Goal: Information Seeking & Learning: Check status

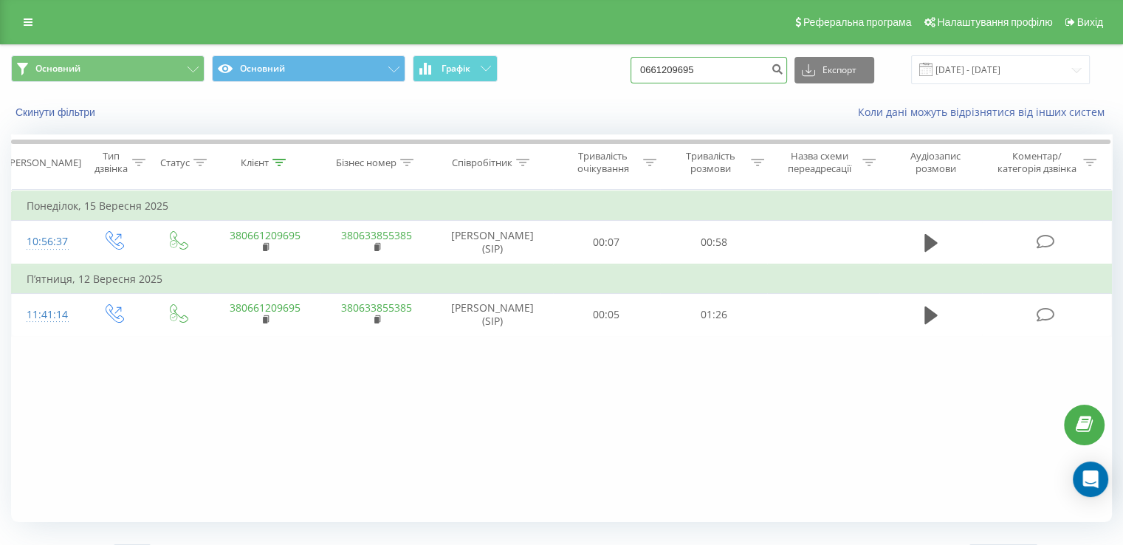
click at [719, 74] on input "0661209695" at bounding box center [709, 70] width 157 height 27
click at [784, 63] on icon "submit" at bounding box center [777, 67] width 13 height 9
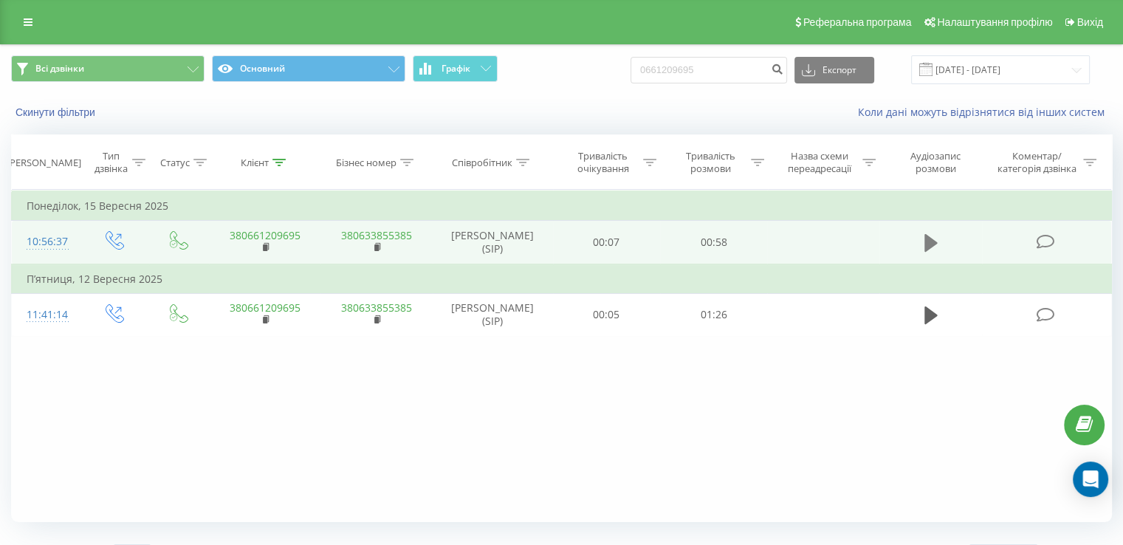
click at [925, 239] on icon at bounding box center [931, 243] width 13 height 18
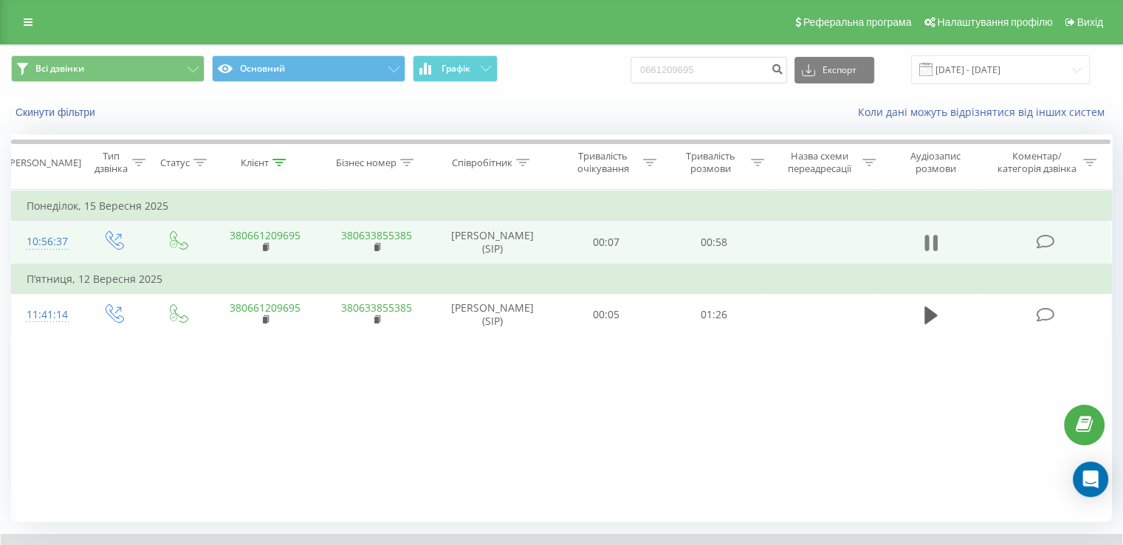
click at [935, 242] on icon at bounding box center [935, 243] width 4 height 16
click at [679, 66] on input "0661209695" at bounding box center [709, 70] width 157 height 27
paste input "380322480840"
click at [780, 75] on input "380322480840" at bounding box center [709, 70] width 157 height 27
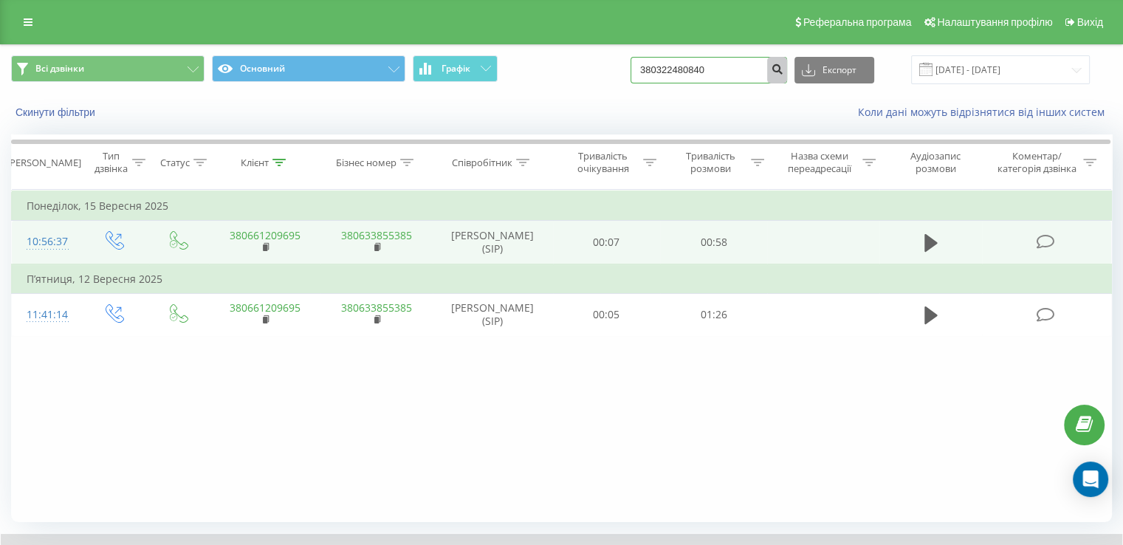
type input "380322480840"
click at [784, 70] on icon "submit" at bounding box center [777, 67] width 13 height 9
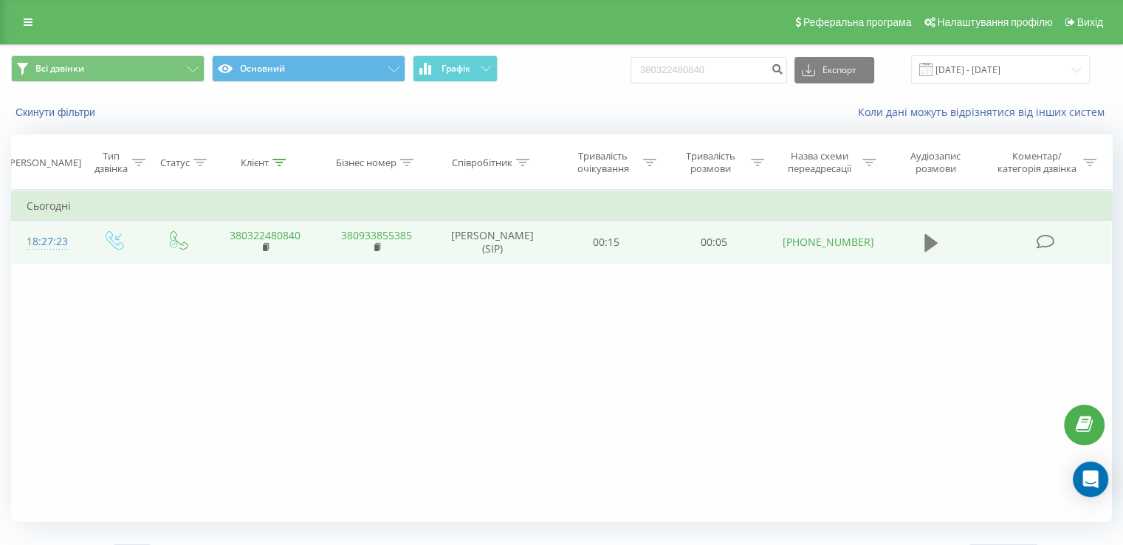
click at [925, 239] on button at bounding box center [931, 243] width 22 height 22
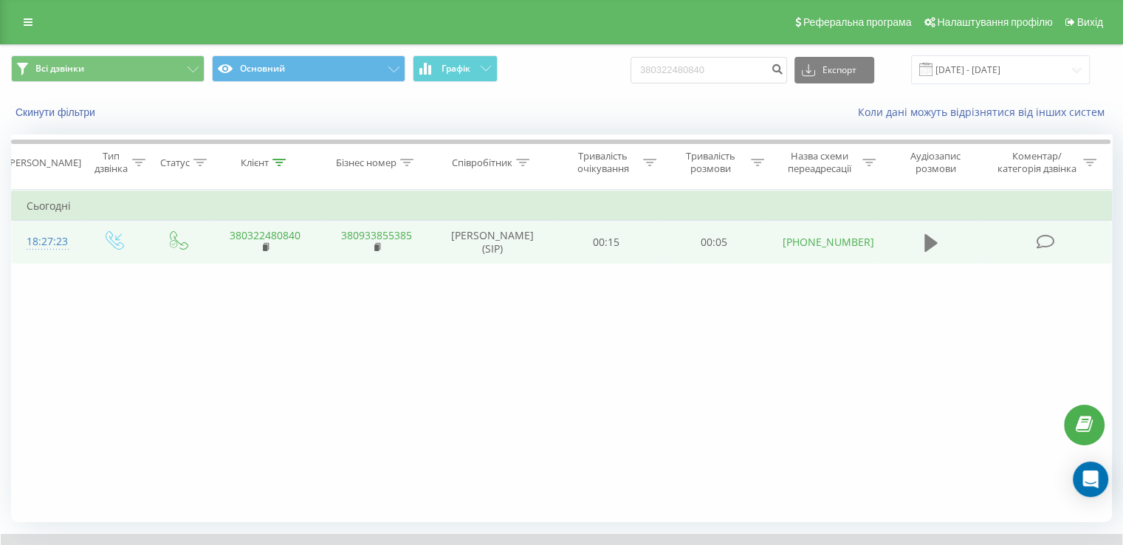
click at [928, 247] on icon at bounding box center [931, 243] width 13 height 18
click at [930, 242] on icon at bounding box center [931, 243] width 13 height 18
click at [927, 244] on icon at bounding box center [931, 243] width 13 height 18
